Goal: Information Seeking & Learning: Check status

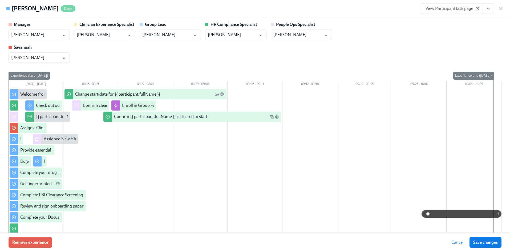
scroll to position [0, 6085]
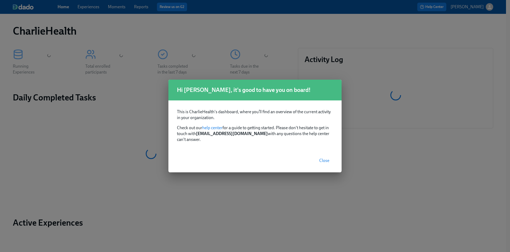
click at [327, 158] on span "Close" at bounding box center [324, 160] width 10 height 5
click at [322, 158] on span "Close" at bounding box center [324, 160] width 10 height 5
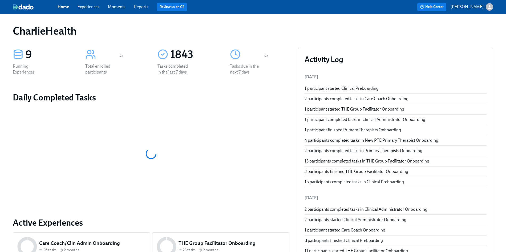
click at [94, 7] on link "Experiences" at bounding box center [89, 6] width 22 height 5
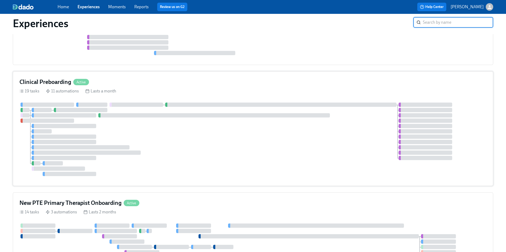
scroll to position [150, 0]
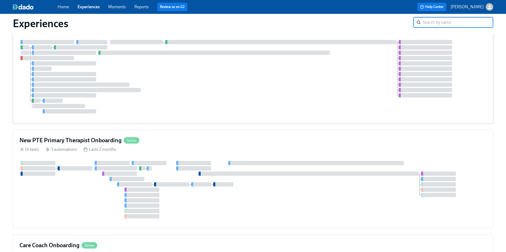
click at [233, 88] on div at bounding box center [252, 77] width 467 height 74
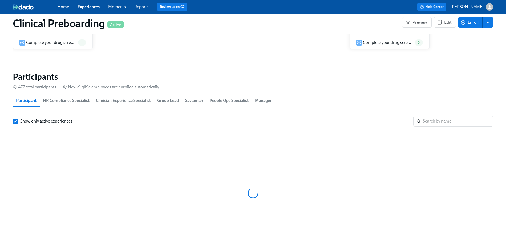
scroll to position [0, 5810]
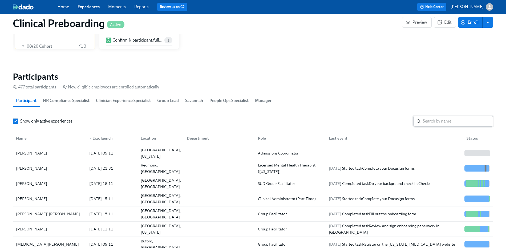
click at [446, 120] on input "search" at bounding box center [458, 121] width 70 height 11
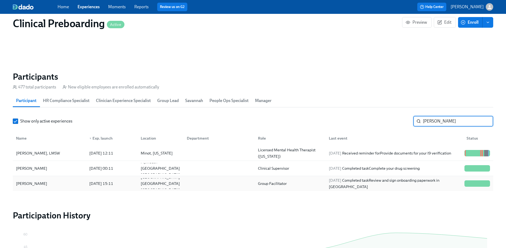
scroll to position [0, 6085]
type input "courtney"
click at [69, 180] on div "Courtney Nishnick" at bounding box center [49, 183] width 71 height 11
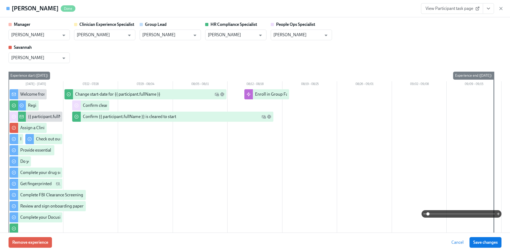
click at [504, 9] on div "Courtney Nishnick Done View Participant task page" at bounding box center [255, 8] width 510 height 17
click at [500, 8] on icon "button" at bounding box center [500, 8] width 5 height 5
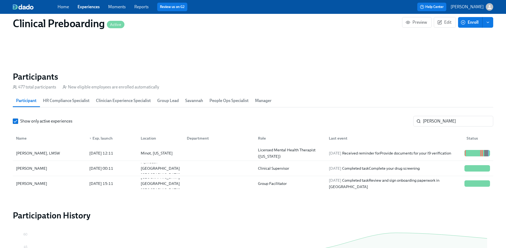
scroll to position [0, 6081]
click at [80, 5] on link "Experiences" at bounding box center [89, 6] width 22 height 5
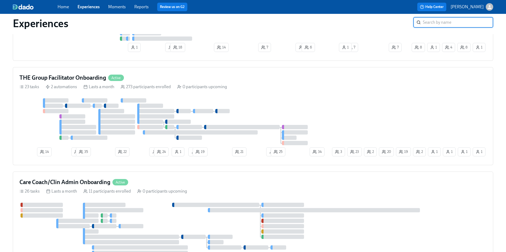
scroll to position [787, 0]
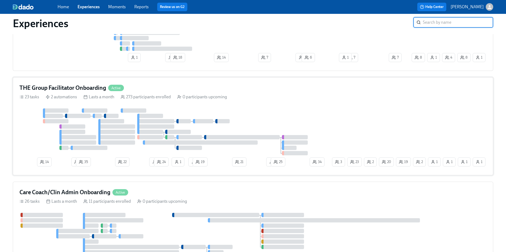
click at [174, 91] on div "THE Group Facilitator Onboarding Active" at bounding box center [252, 88] width 467 height 8
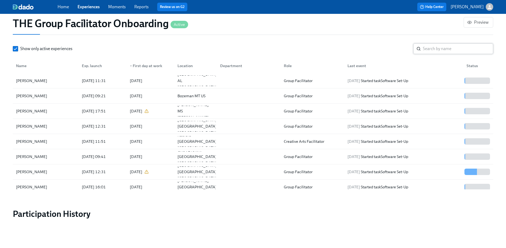
scroll to position [500, 0]
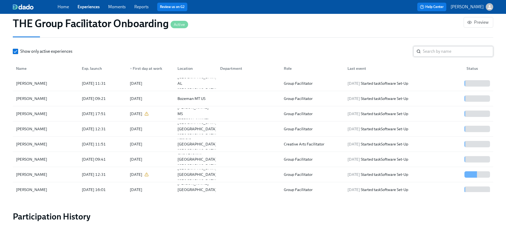
click at [441, 50] on input "search" at bounding box center [458, 51] width 70 height 11
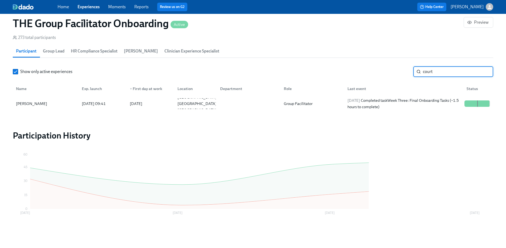
scroll to position [480, 0]
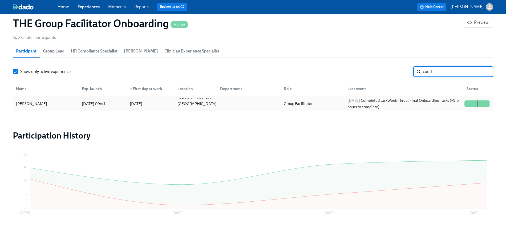
type input "court"
click at [43, 105] on div "Courtney Nishnick" at bounding box center [31, 103] width 35 height 6
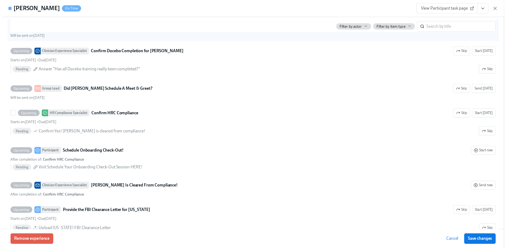
scroll to position [1225, 0]
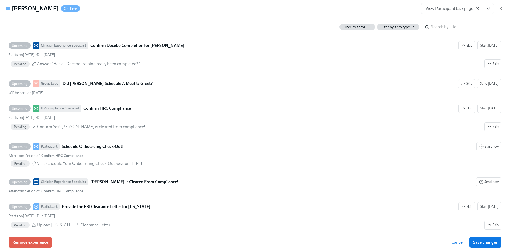
click at [499, 6] on icon "button" at bounding box center [500, 8] width 5 height 5
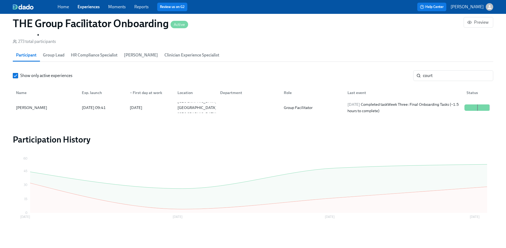
scroll to position [0, 8608]
